Goal: Check status: Check status

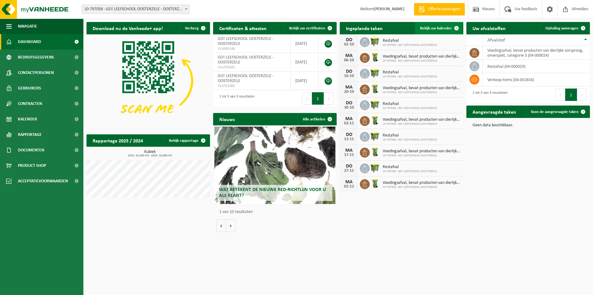
click at [443, 26] on span "Bekijk uw kalender" at bounding box center [436, 28] width 32 height 4
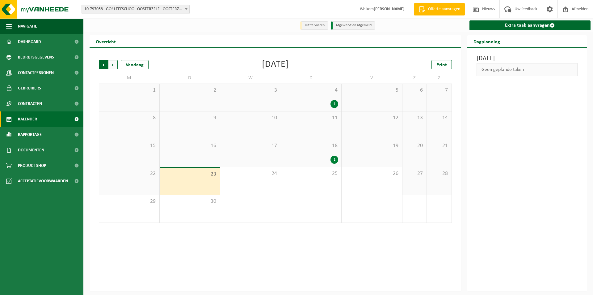
click at [112, 65] on span "Volgende" at bounding box center [112, 64] width 9 height 9
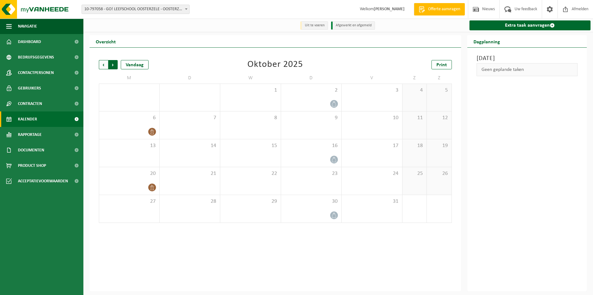
click at [104, 65] on span "Vorige" at bounding box center [103, 64] width 9 height 9
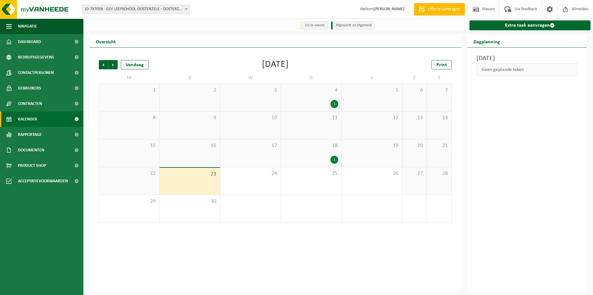
click at [206, 179] on div "23" at bounding box center [190, 181] width 61 height 27
click at [210, 179] on div "23" at bounding box center [190, 181] width 61 height 27
click at [119, 179] on div "22" at bounding box center [129, 181] width 60 height 28
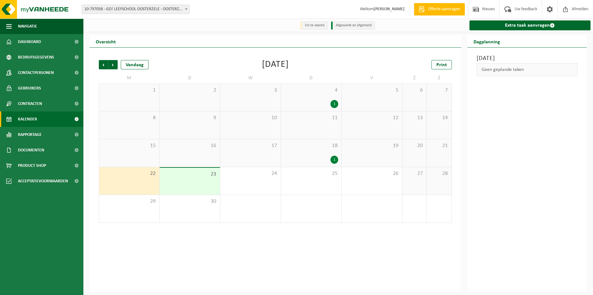
click at [177, 179] on div "23" at bounding box center [190, 181] width 61 height 27
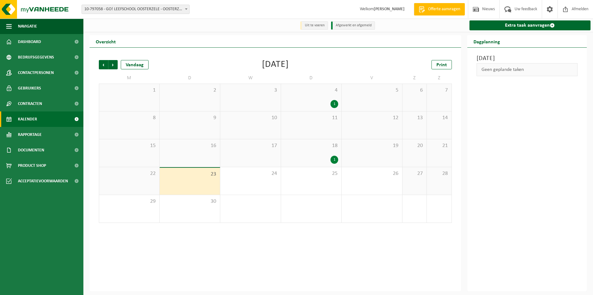
click at [327, 146] on span "18" at bounding box center [311, 145] width 54 height 7
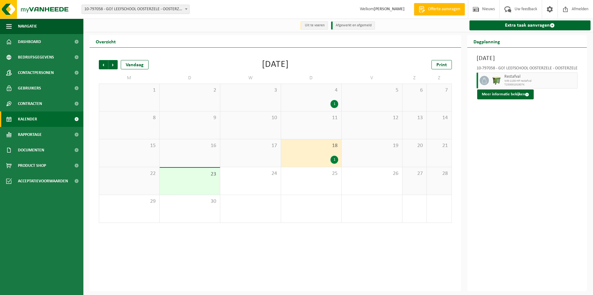
click at [200, 187] on div "23" at bounding box center [190, 181] width 61 height 27
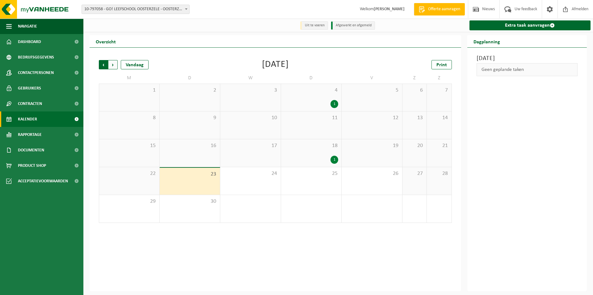
click at [113, 65] on span "Volgende" at bounding box center [112, 64] width 9 height 9
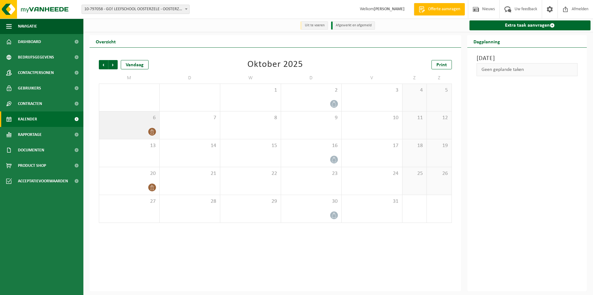
click at [148, 132] on div at bounding box center [129, 131] width 54 height 8
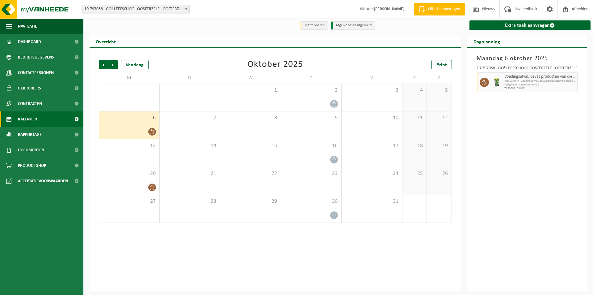
click at [506, 148] on div "Maandag 6 oktober 2025 10-797058 - GO! LEEFSCHOOL OOSTERZELE - OOSTERZELE Voedi…" at bounding box center [528, 169] width 120 height 243
click at [104, 63] on span "Vorige" at bounding box center [103, 64] width 9 height 9
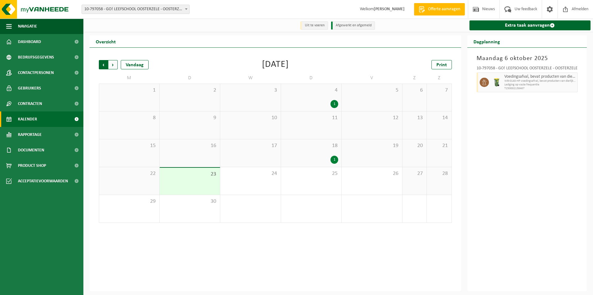
click at [116, 65] on span "Volgende" at bounding box center [112, 64] width 9 height 9
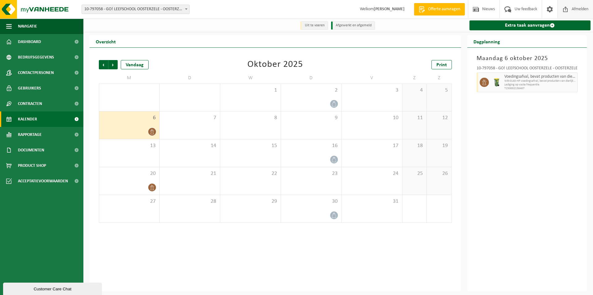
click at [576, 7] on span "Afmelden" at bounding box center [581, 9] width 20 height 18
